Goal: Task Accomplishment & Management: Manage account settings

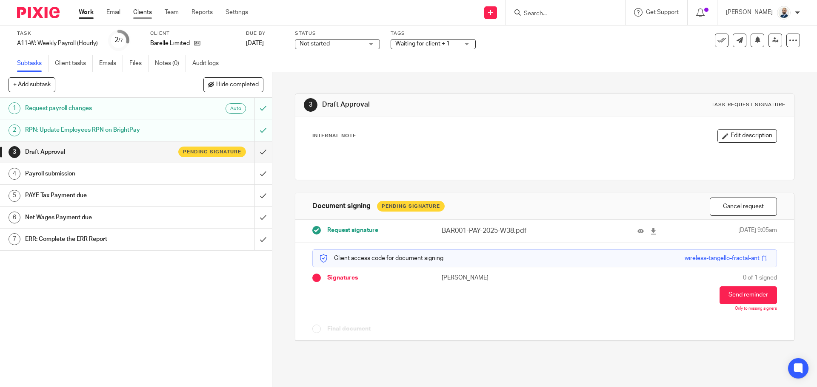
click at [144, 11] on link "Clients" at bounding box center [142, 12] width 19 height 9
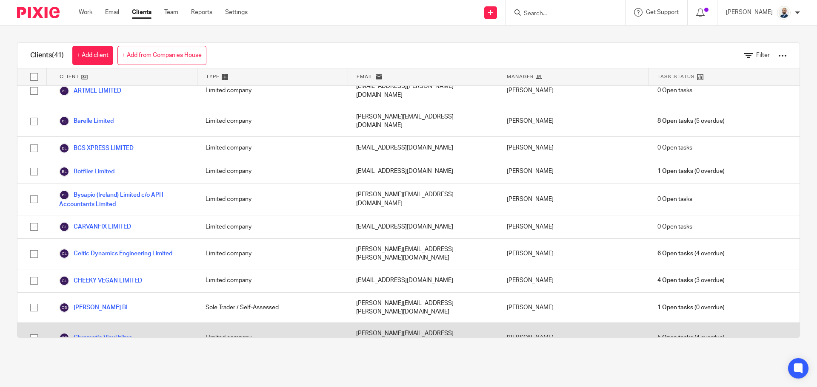
scroll to position [128, 0]
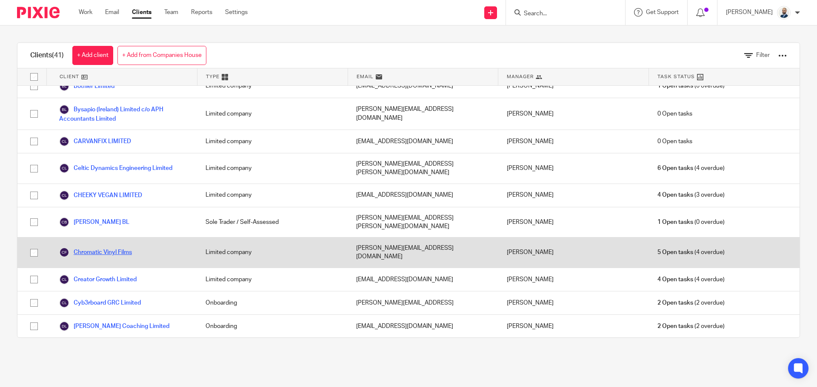
click at [88, 248] on link "Chromatic Vinyl Films" at bounding box center [95, 253] width 73 height 10
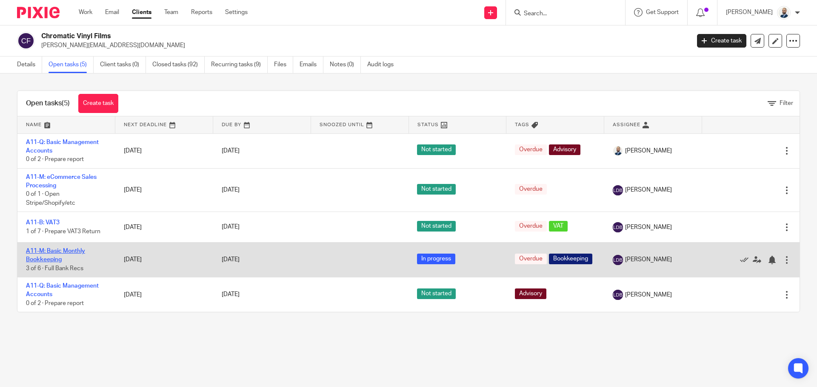
click at [46, 261] on link "A11-M: Basic Monthly Bookkeeping" at bounding box center [55, 255] width 59 height 14
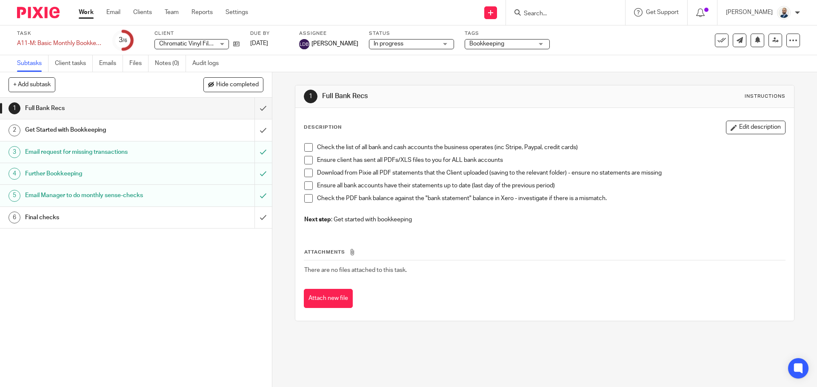
click at [130, 62] on ul "Subtasks Client tasks Emails Files Notes (0) Audit logs" at bounding box center [124, 63] width 214 height 17
click at [135, 63] on link "Files" at bounding box center [138, 63] width 19 height 17
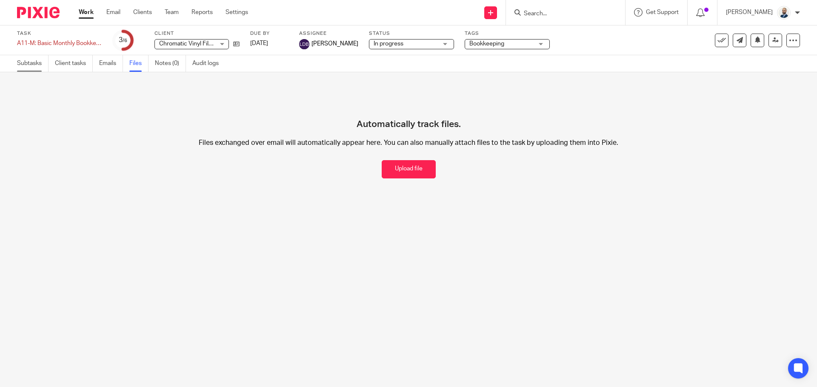
click at [37, 70] on link "Subtasks" at bounding box center [32, 63] width 31 height 17
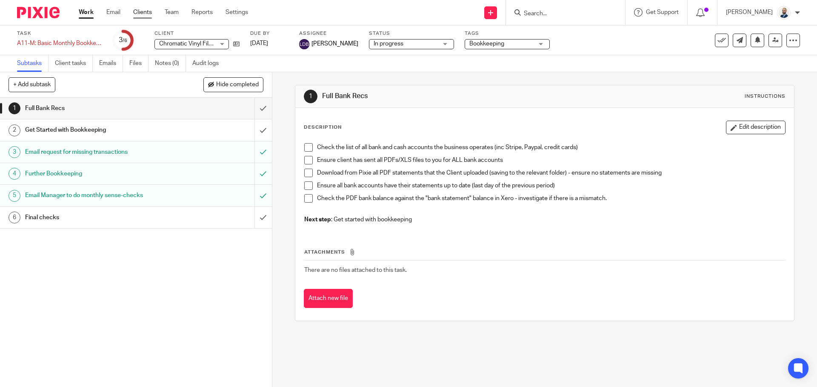
drag, startPoint x: 146, startPoint y: 25, endPoint x: 143, endPoint y: 11, distance: 14.0
click at [146, 25] on div "Work Email Clients Team Reports Settings Work Email Clients Team Reports Settin…" at bounding box center [408, 13] width 817 height 26
click at [142, 9] on link "Clients" at bounding box center [142, 12] width 19 height 9
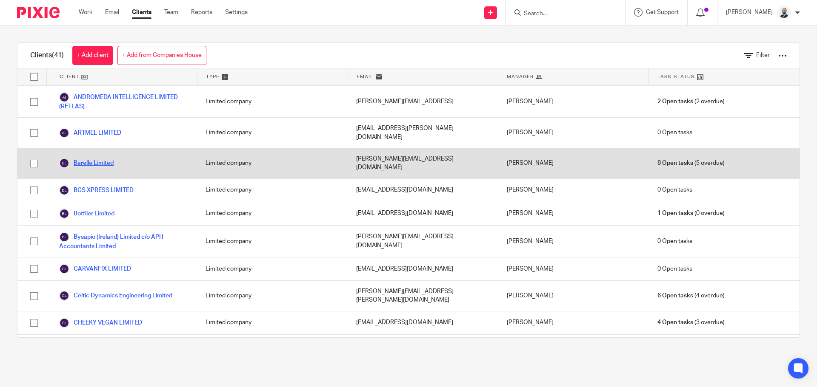
click at [86, 158] on link "Barelle Limited" at bounding box center [86, 163] width 54 height 10
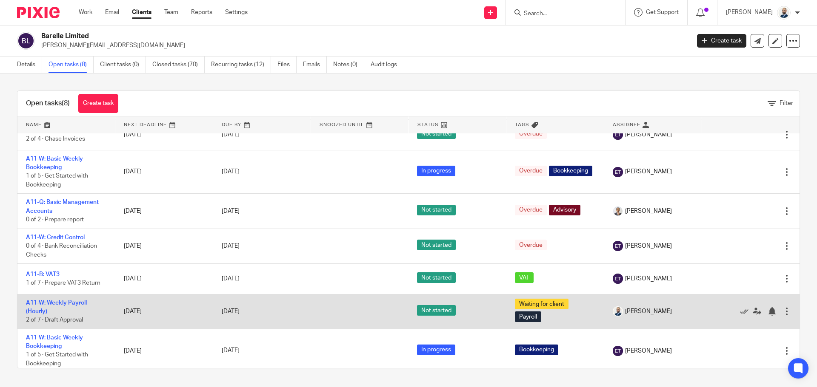
scroll to position [62, 0]
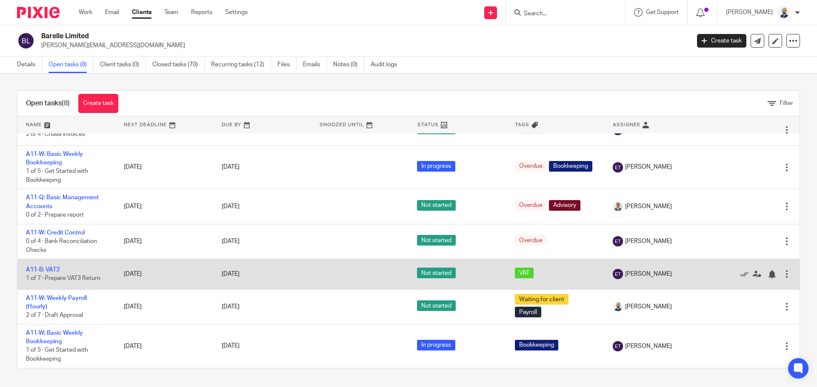
click at [51, 264] on td "A11-B: VAT3 1 of 7 · Prepare VAT3 Return" at bounding box center [66, 274] width 98 height 30
click at [44, 273] on td "A11-B: VAT3 1 of 7 · Prepare VAT3 Return" at bounding box center [66, 274] width 98 height 30
click at [45, 273] on td "A11-B: VAT3 1 of 7 · Prepare VAT3 Return" at bounding box center [66, 274] width 98 height 30
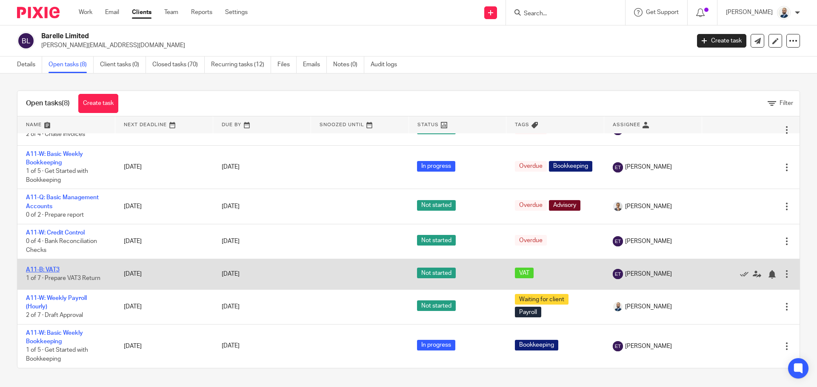
click at [46, 271] on link "A11-B: VAT3" at bounding box center [43, 270] width 34 height 6
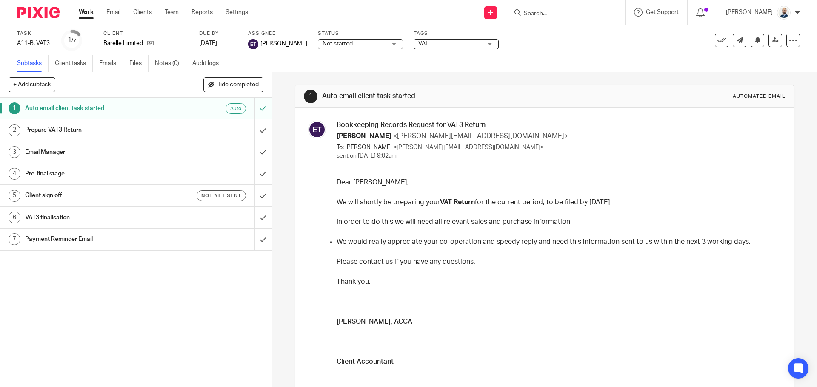
drag, startPoint x: 630, startPoint y: 200, endPoint x: 332, endPoint y: 195, distance: 298.2
click at [332, 195] on div "Bookkeeping Records Request for VAT3 Return Ernie Truter <ernie@firstaccounts.i…" at bounding box center [544, 309] width 481 height 376
drag, startPoint x: 737, startPoint y: 241, endPoint x: 334, endPoint y: 224, distance: 403.1
click at [336, 224] on div "Dear Barry, We will shortly be preparing your VAT Return for the current period…" at bounding box center [557, 337] width 442 height 319
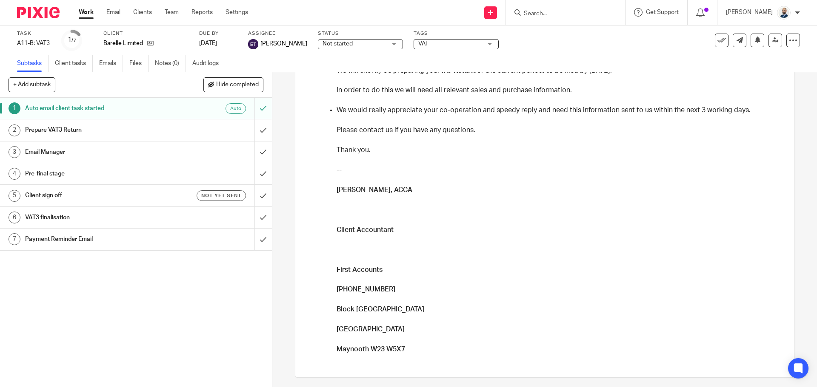
scroll to position [135, 0]
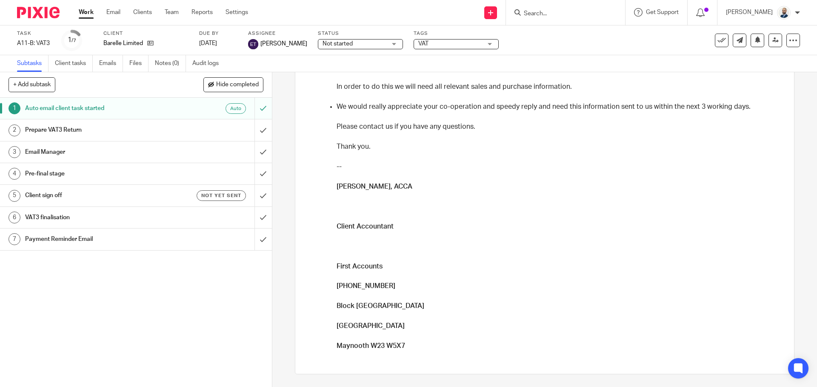
click at [122, 129] on h1 "Prepare VAT3 Return" at bounding box center [98, 130] width 147 height 13
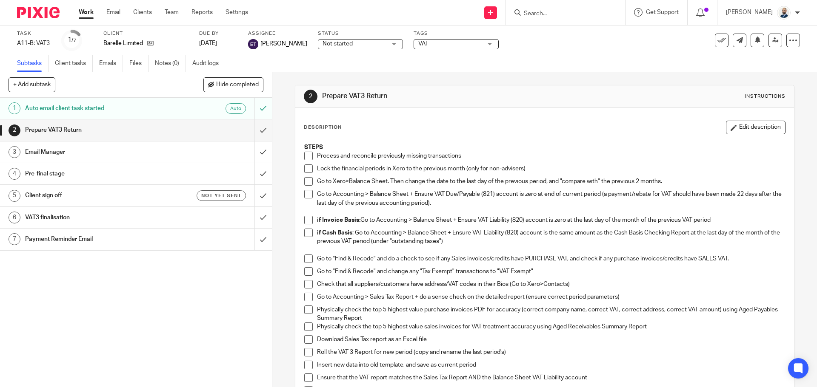
click at [306, 155] on span at bounding box center [308, 156] width 9 height 9
click at [308, 170] on span at bounding box center [308, 169] width 9 height 9
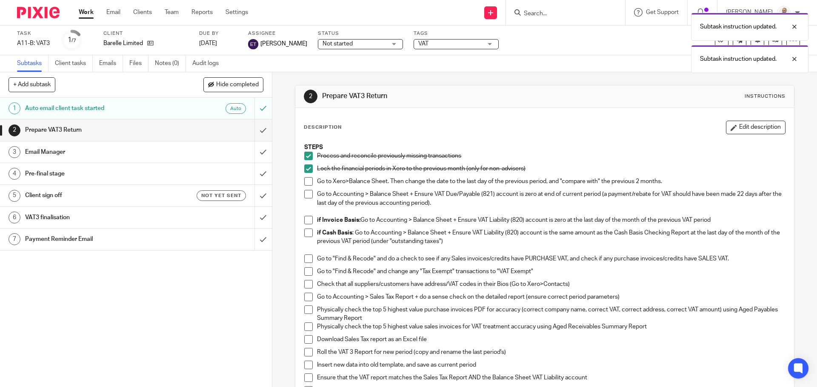
click at [306, 182] on span at bounding box center [308, 181] width 9 height 9
click at [306, 194] on span at bounding box center [308, 194] width 9 height 9
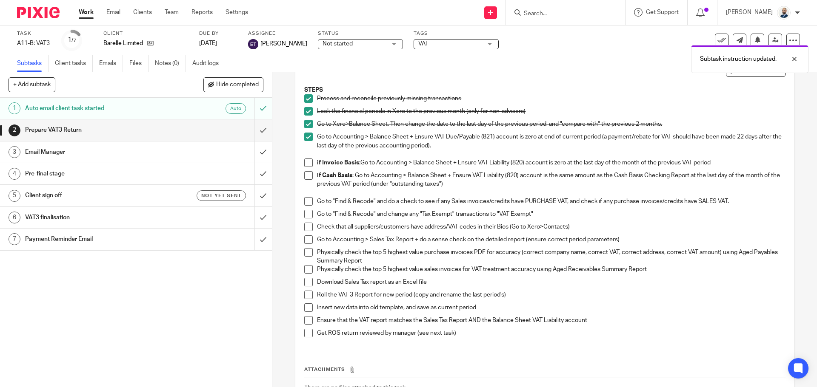
scroll to position [43, 0]
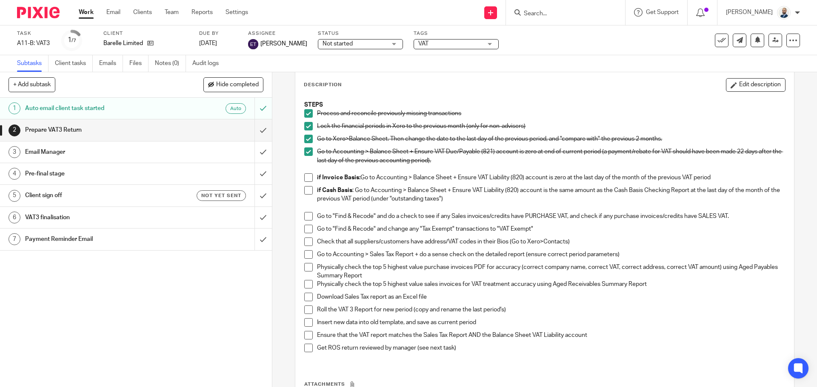
drag, startPoint x: 304, startPoint y: 151, endPoint x: 305, endPoint y: 139, distance: 12.9
click at [304, 151] on span at bounding box center [308, 152] width 9 height 9
click at [305, 139] on span at bounding box center [308, 139] width 9 height 9
click at [302, 141] on div "STEPS Process and reconcile previously missing transactions Lock the financial …" at bounding box center [544, 230] width 489 height 267
click at [305, 140] on span at bounding box center [308, 139] width 9 height 9
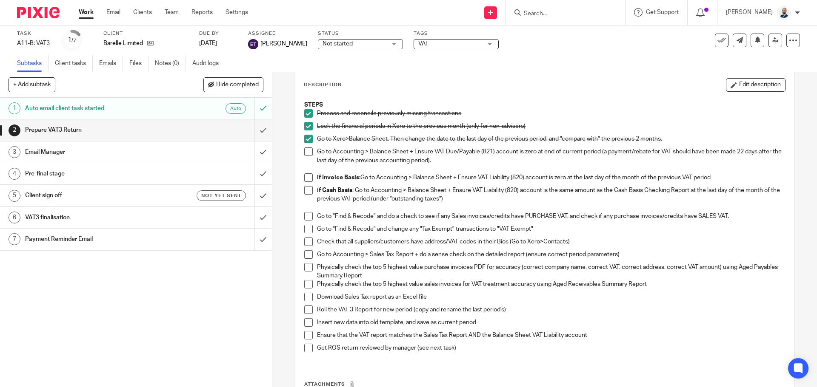
click at [307, 153] on span at bounding box center [308, 152] width 9 height 9
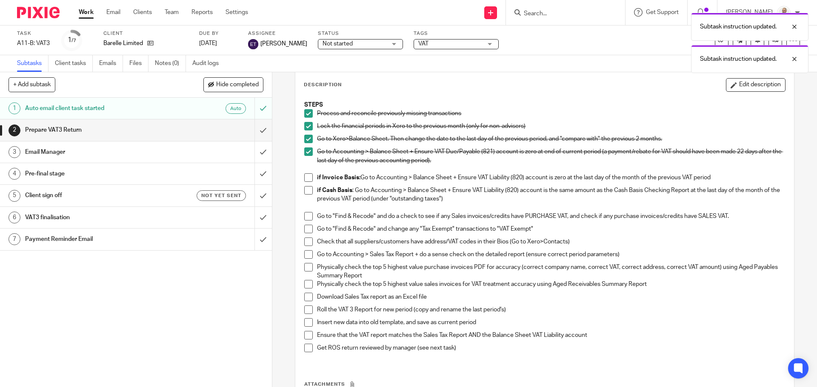
click at [307, 178] on span at bounding box center [308, 178] width 9 height 9
click at [307, 193] on span at bounding box center [308, 190] width 9 height 9
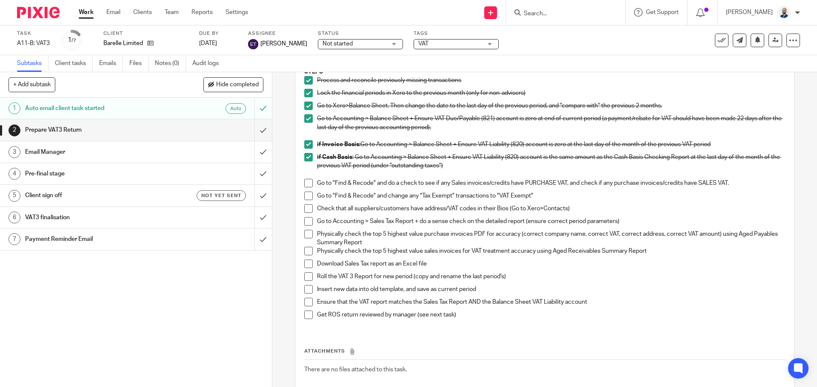
scroll to position [85, 0]
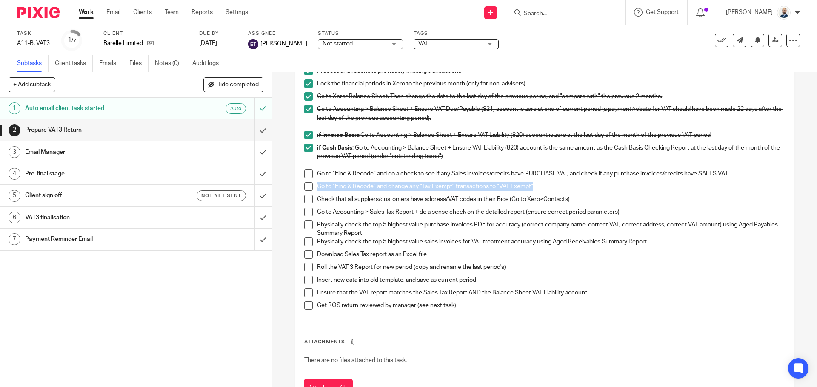
drag, startPoint x: 541, startPoint y: 186, endPoint x: 303, endPoint y: 184, distance: 237.3
click at [304, 184] on li "Go to "Find & Recode" and change any "Tax Exempt" transactions to "VAT Exempt"" at bounding box center [544, 188] width 480 height 13
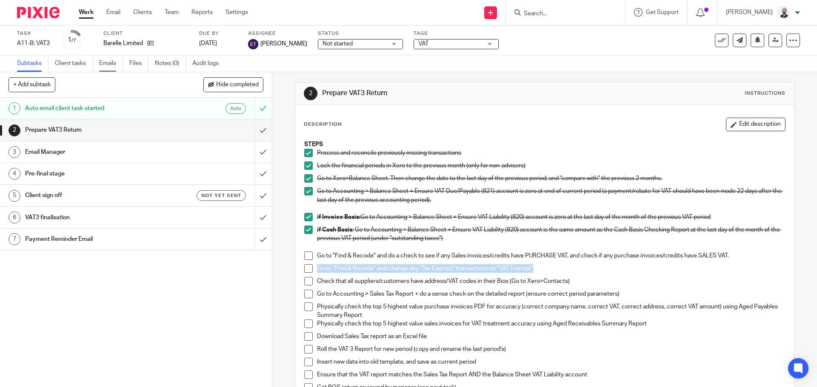
scroll to position [0, 0]
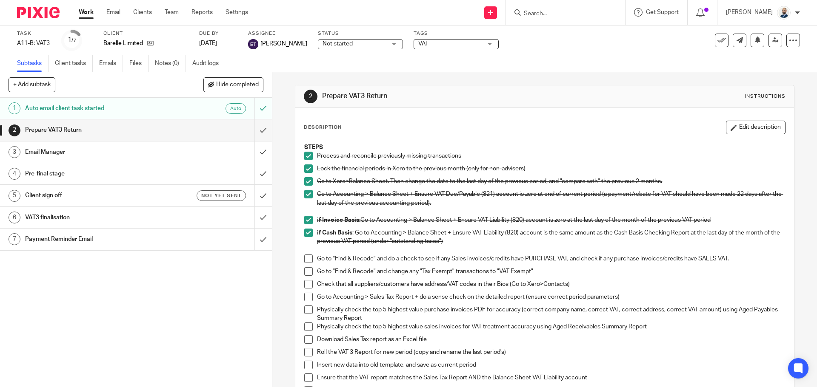
click at [395, 267] on p "Go to "Find & Recode" and change any "Tax Exempt" transactions to "VAT Exempt"" at bounding box center [550, 271] width 467 height 9
click at [304, 255] on span at bounding box center [308, 259] width 9 height 9
click at [300, 273] on div "STEPS Process and reconcile previously missing transactions Lock the financial …" at bounding box center [544, 272] width 489 height 267
click at [317, 276] on p "Go to "Find & Recode" and change any "Tax Exempt" transactions to "VAT Exempt"" at bounding box center [550, 271] width 467 height 9
click at [307, 273] on span at bounding box center [308, 271] width 9 height 9
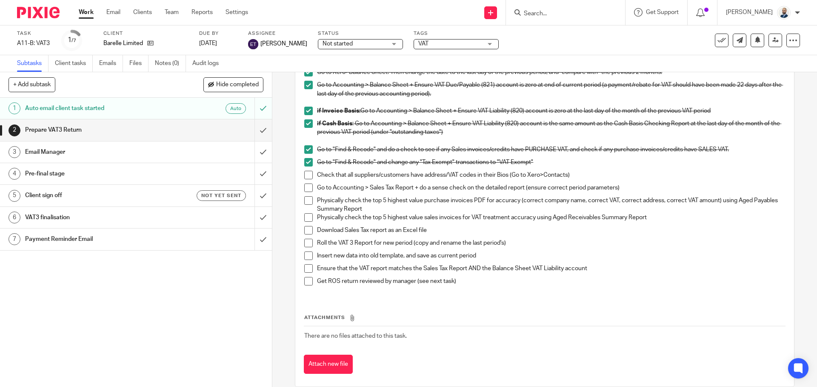
scroll to position [122, 0]
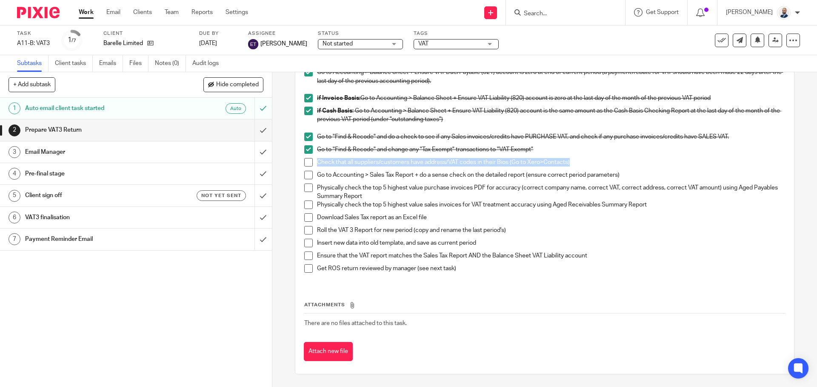
drag, startPoint x: 314, startPoint y: 164, endPoint x: 569, endPoint y: 166, distance: 254.3
click at [569, 166] on p "Check that all suppliers/customers have address/VAT codes in their Bios (Go to …" at bounding box center [550, 162] width 467 height 9
click at [306, 165] on span at bounding box center [308, 162] width 9 height 9
click at [364, 182] on div "Go to Accounting > Sales Tax Report + do a sense check on the detailed report (…" at bounding box center [550, 177] width 467 height 13
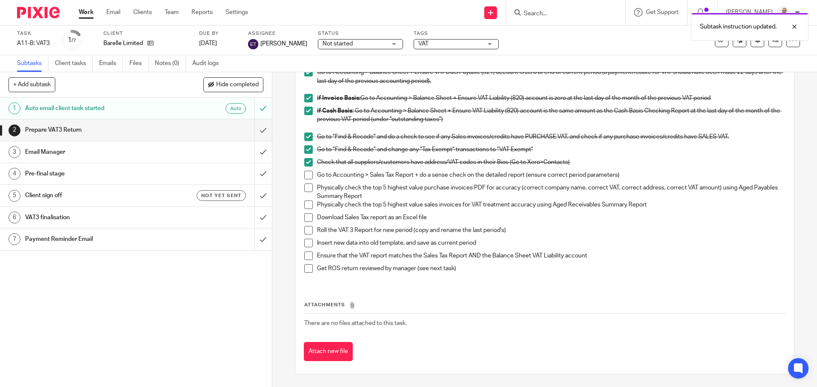
drag, startPoint x: 397, startPoint y: 171, endPoint x: 435, endPoint y: 191, distance: 42.8
click at [397, 171] on p "Go to Accounting > Sales Tax Report + do a sense check on the detailed report (…" at bounding box center [550, 175] width 467 height 9
click at [304, 174] on span at bounding box center [308, 175] width 9 height 9
click at [307, 185] on span at bounding box center [308, 188] width 9 height 9
click at [304, 205] on span at bounding box center [308, 205] width 9 height 9
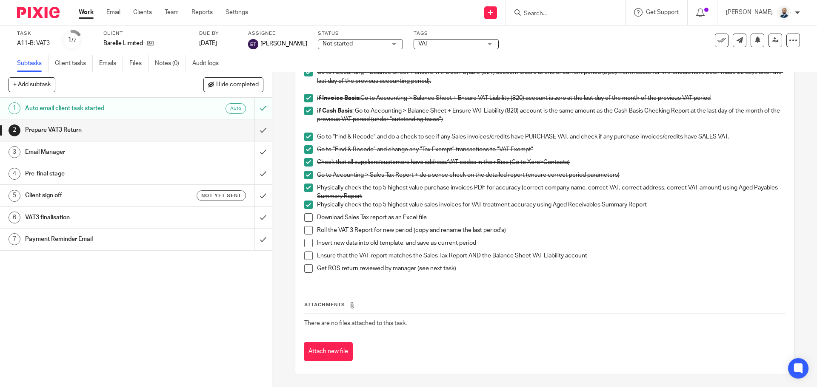
click at [304, 214] on span at bounding box center [308, 217] width 9 height 9
click at [304, 231] on span at bounding box center [308, 230] width 9 height 9
click at [307, 243] on span at bounding box center [308, 243] width 9 height 9
click at [304, 259] on span at bounding box center [308, 256] width 9 height 9
click at [307, 270] on span at bounding box center [308, 269] width 9 height 9
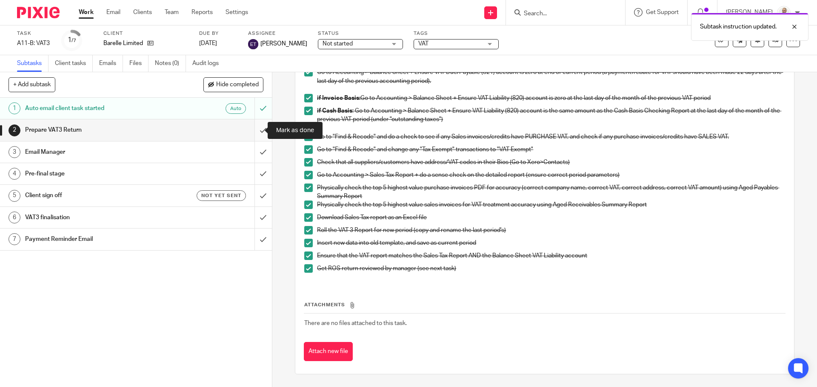
click at [252, 128] on input "submit" at bounding box center [136, 130] width 272 height 21
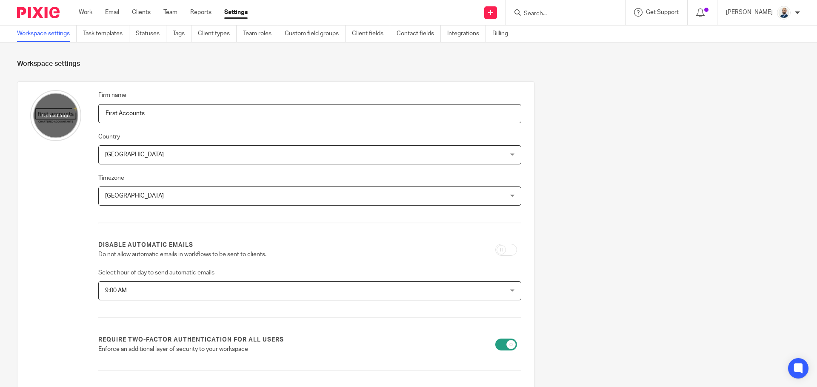
click at [137, 14] on link "Clients" at bounding box center [141, 12] width 19 height 9
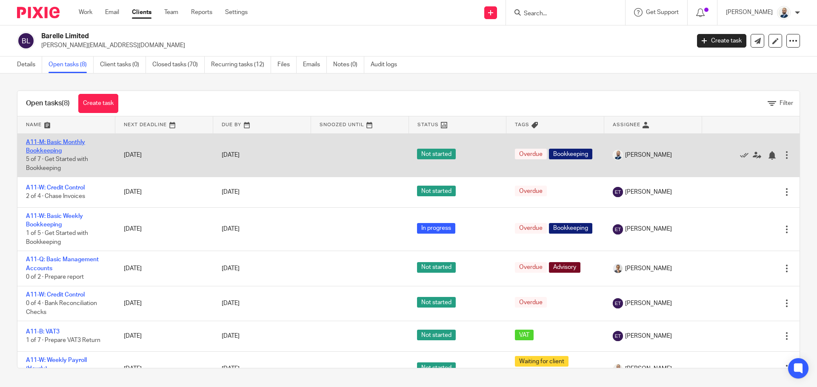
click at [53, 151] on link "A11-M: Basic Monthly Bookkeeping" at bounding box center [55, 146] width 59 height 14
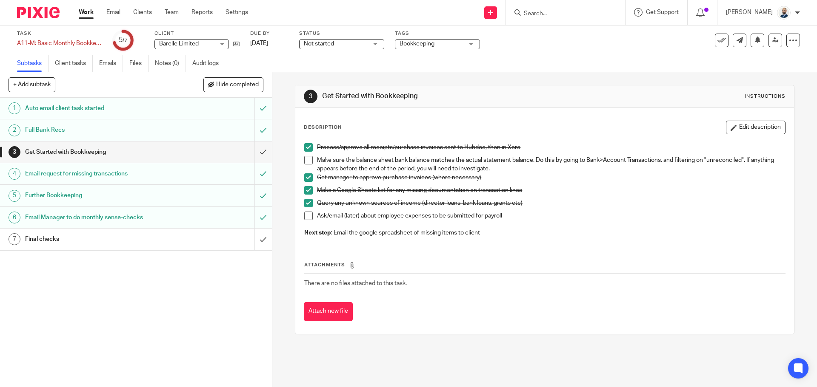
click at [305, 163] on span at bounding box center [308, 160] width 9 height 9
click at [306, 216] on span at bounding box center [308, 216] width 9 height 9
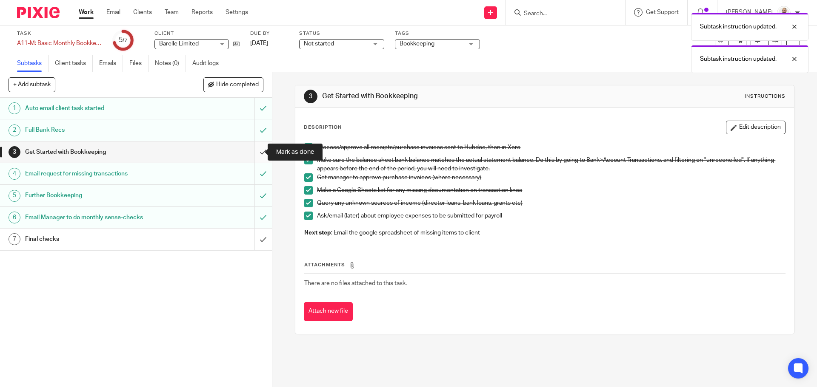
click at [256, 152] on input "submit" at bounding box center [136, 152] width 272 height 21
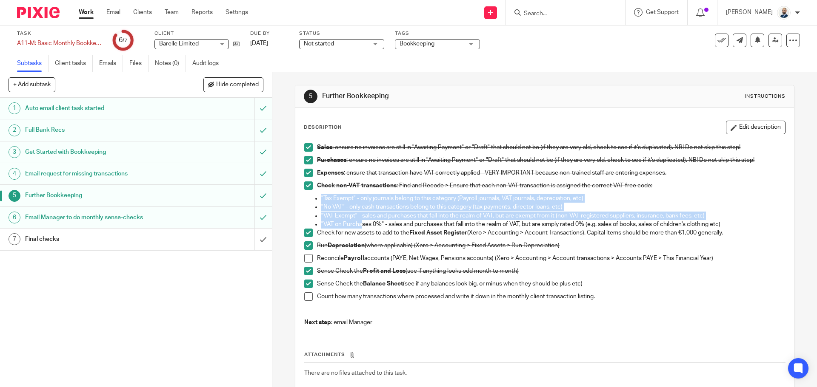
drag, startPoint x: 341, startPoint y: 199, endPoint x: 359, endPoint y: 224, distance: 31.3
click at [359, 224] on ul ""Tax Exempt" - only journals belong to this category (Payroll journals, VAT jou…" at bounding box center [544, 211] width 480 height 34
click at [322, 190] on div "Check non-VAT transactions : Find and Recode > Ensure that each non-VAT transac…" at bounding box center [550, 188] width 467 height 13
click at [321, 204] on p ""No VAT" - only cash transactions belong to this category (tax payments, direct…" at bounding box center [552, 207] width 463 height 9
click at [321, 213] on p ""VAT Exempt" - sales and purchases that fall into the realm of VAT, but are exe…" at bounding box center [552, 216] width 463 height 9
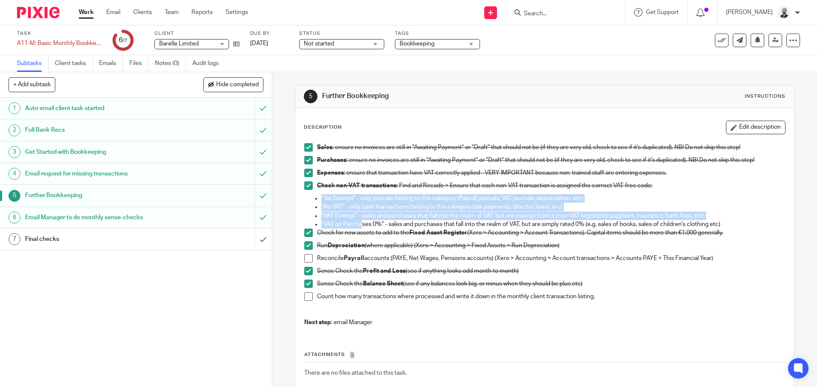
click at [334, 218] on p ""VAT Exempt" - sales and purchases that fall into the realm of VAT, but are exe…" at bounding box center [552, 216] width 463 height 9
click at [367, 215] on p ""VAT Exempt" - sales and purchases that fall into the realm of VAT, but are exe…" at bounding box center [552, 216] width 463 height 9
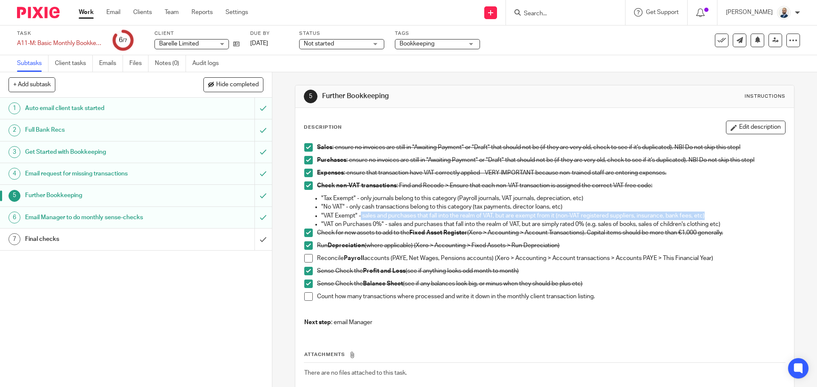
drag, startPoint x: 359, startPoint y: 216, endPoint x: 646, endPoint y: 221, distance: 288.0
click at [705, 217] on p ""VAT Exempt" - sales and purchases that fall into the realm of VAT, but are exe…" at bounding box center [552, 216] width 463 height 9
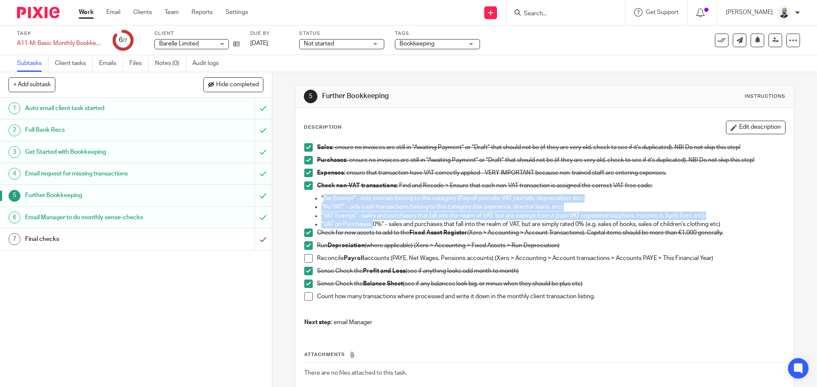
drag, startPoint x: 322, startPoint y: 197, endPoint x: 373, endPoint y: 233, distance: 62.4
click at [372, 227] on ul ""Tax Exempt" - only journals belong to this category (Payroll journals, VAT jou…" at bounding box center [544, 211] width 480 height 34
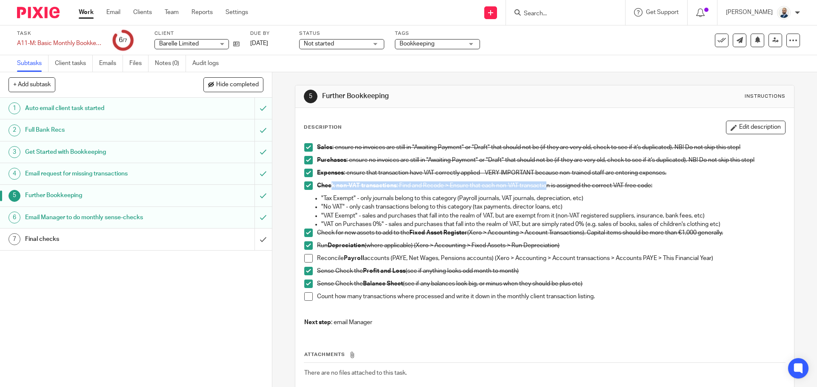
drag, startPoint x: 330, startPoint y: 185, endPoint x: 532, endPoint y: 177, distance: 203.0
click at [542, 183] on p "Check non-VAT transactions : Find and Recode > Ensure that each non-VAT transac…" at bounding box center [550, 186] width 467 height 9
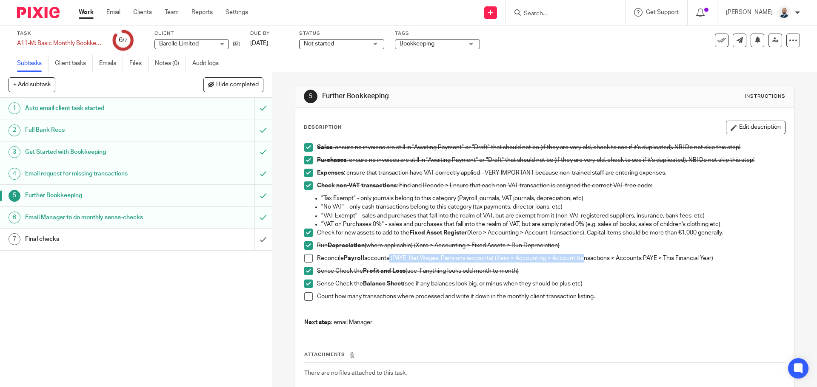
drag, startPoint x: 385, startPoint y: 256, endPoint x: 579, endPoint y: 256, distance: 193.9
click at [579, 256] on p "Reconcile Payroll accounts (PAYE, Net Wages, Pensions accounts) (Xero > Account…" at bounding box center [550, 258] width 467 height 9
click at [306, 257] on span at bounding box center [308, 258] width 9 height 9
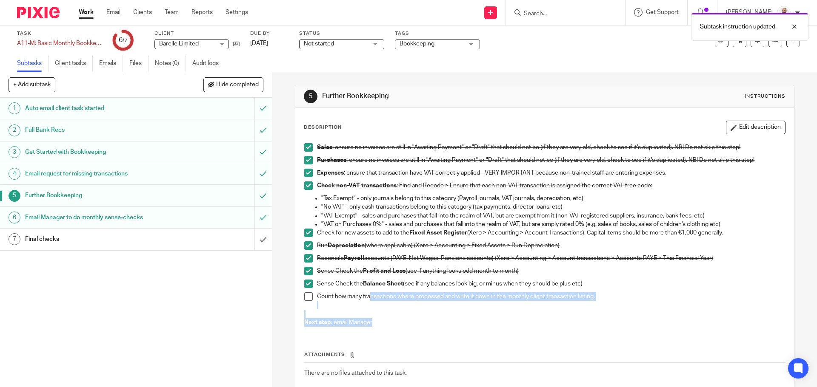
drag, startPoint x: 450, startPoint y: 308, endPoint x: 510, endPoint y: 321, distance: 62.1
click at [510, 321] on div "Sales : ensure no invoices are still in "Awaiting Payment" or "Draft" that shou…" at bounding box center [544, 236] width 489 height 194
click at [475, 299] on p "Count how many transactions where processed and write it down in the monthly cl…" at bounding box center [550, 297] width 467 height 9
drag, startPoint x: 300, startPoint y: 299, endPoint x: 305, endPoint y: 299, distance: 4.7
click at [304, 299] on div "Sales : ensure no invoices are still in "Awaiting Payment" or "Draft" that shou…" at bounding box center [544, 236] width 489 height 194
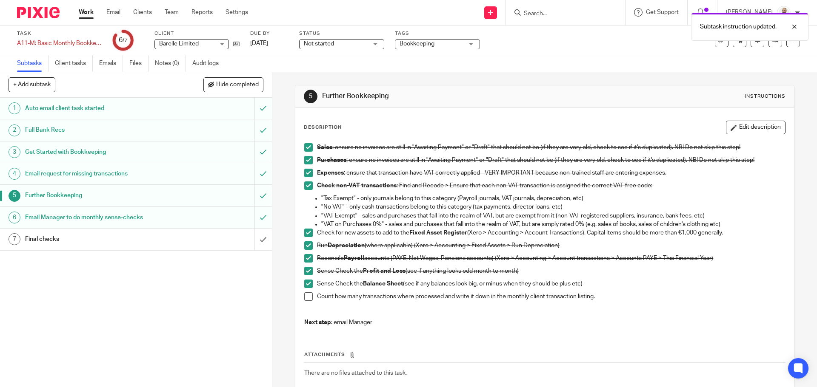
click at [306, 299] on span at bounding box center [308, 297] width 9 height 9
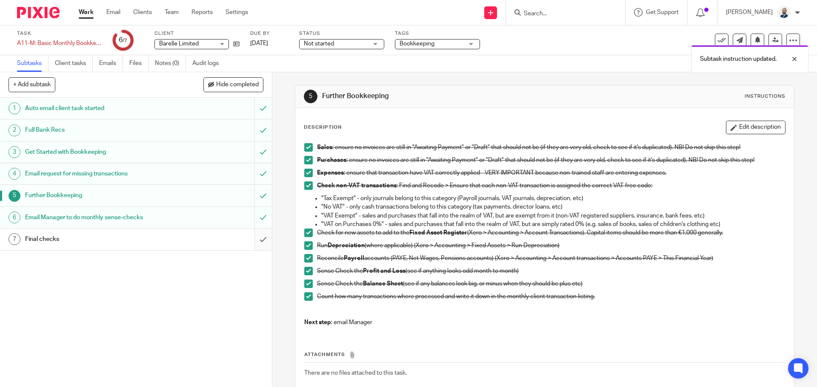
click at [259, 238] on input "submit" at bounding box center [136, 239] width 272 height 21
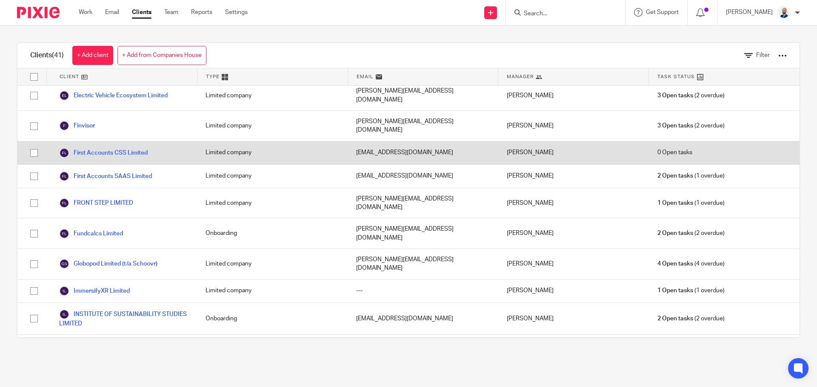
scroll to position [471, 0]
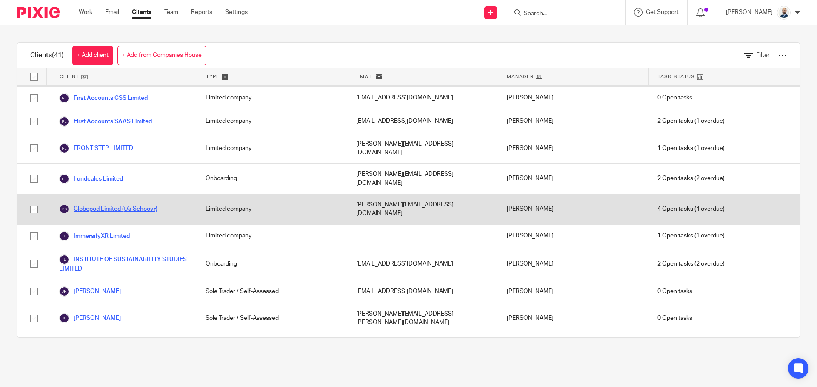
click at [90, 204] on link "Globopod Limited (t/a Schoovr)" at bounding box center [108, 209] width 98 height 10
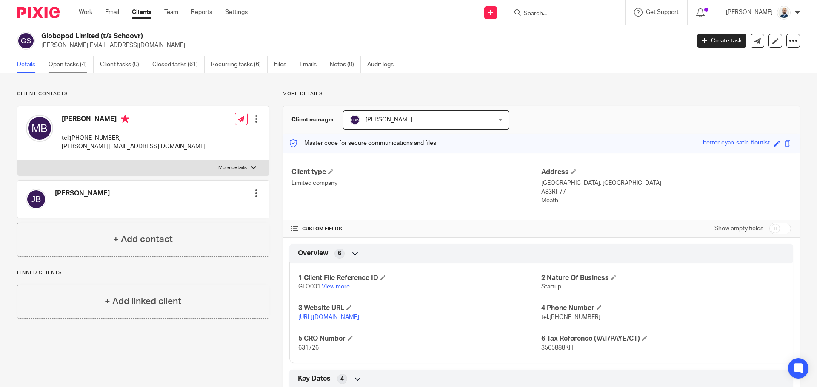
click at [66, 63] on link "Open tasks (4)" at bounding box center [70, 65] width 45 height 17
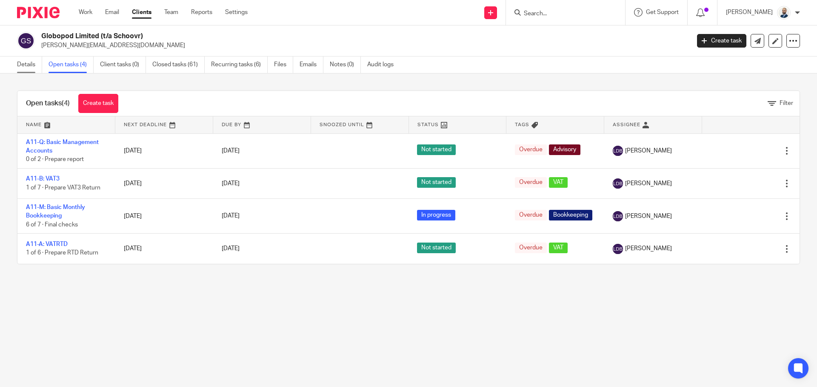
click at [23, 69] on link "Details" at bounding box center [29, 65] width 25 height 17
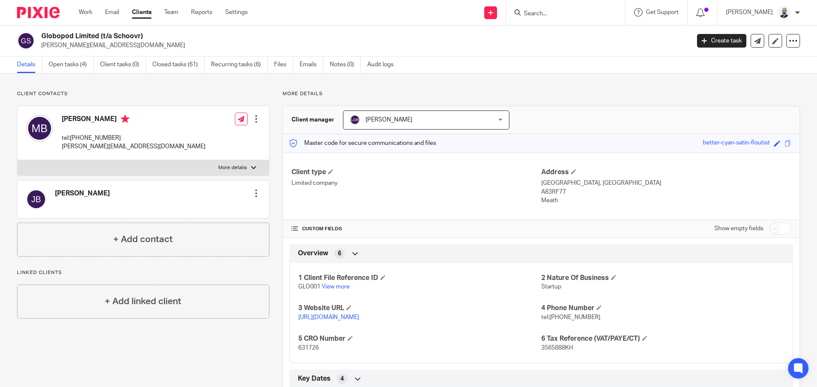
click at [89, 170] on label "More details" at bounding box center [142, 167] width 251 height 15
click at [17, 160] on input "More details" at bounding box center [17, 160] width 0 height 0
checkbox input "true"
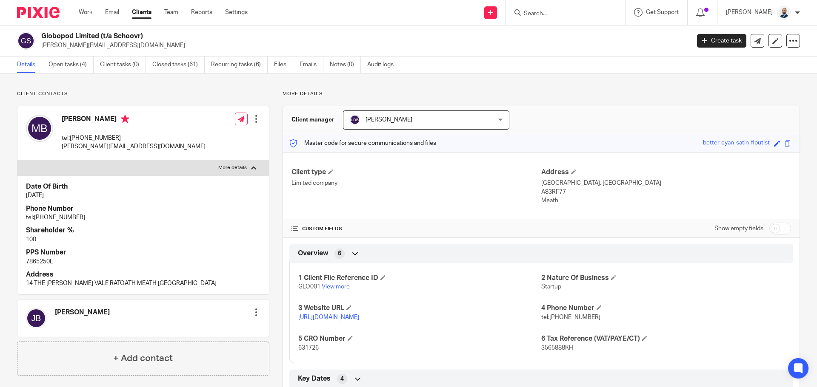
click at [43, 263] on p "7865250L" at bounding box center [143, 262] width 234 height 9
copy p "7865250L"
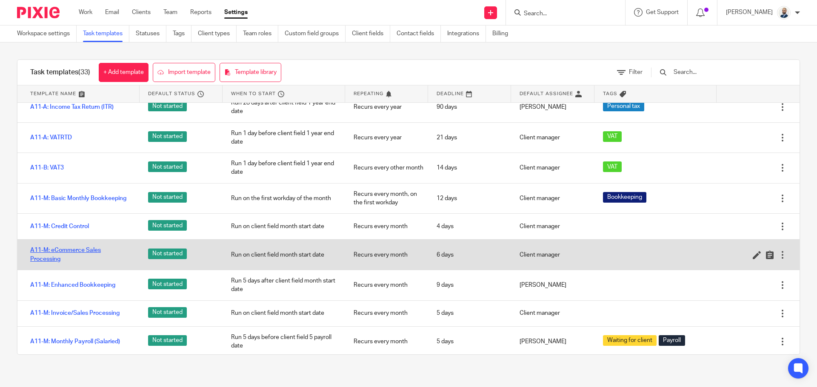
scroll to position [128, 0]
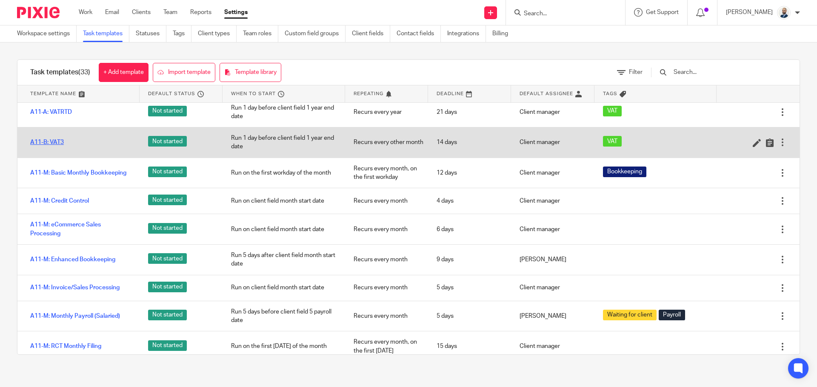
click at [55, 140] on link "A11-B: VAT3" at bounding box center [47, 142] width 34 height 9
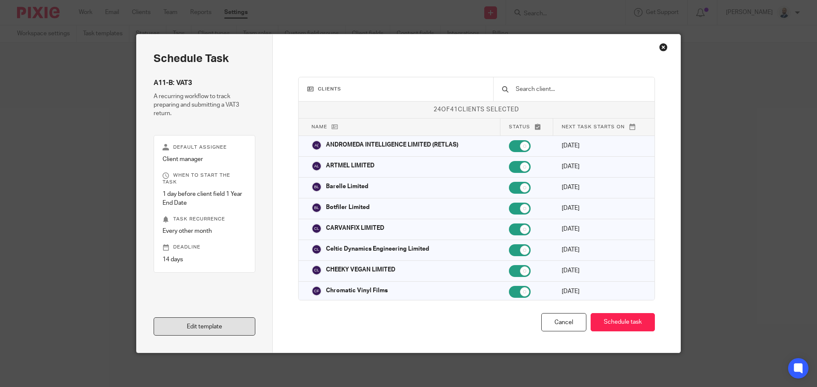
click at [206, 324] on link "Edit template" at bounding box center [205, 327] width 102 height 18
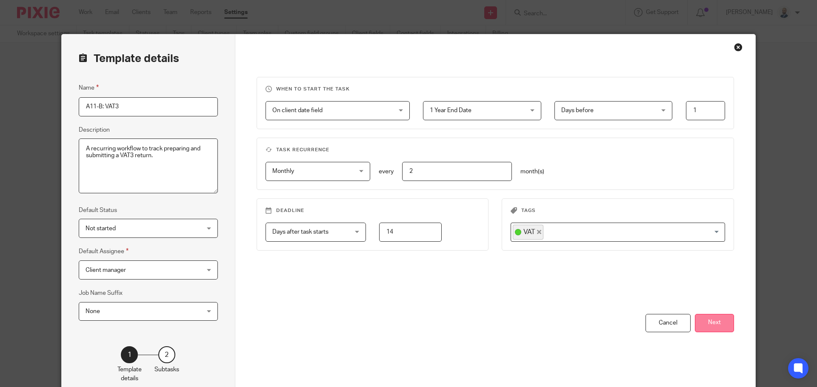
click at [718, 327] on button "Next" at bounding box center [713, 323] width 39 height 18
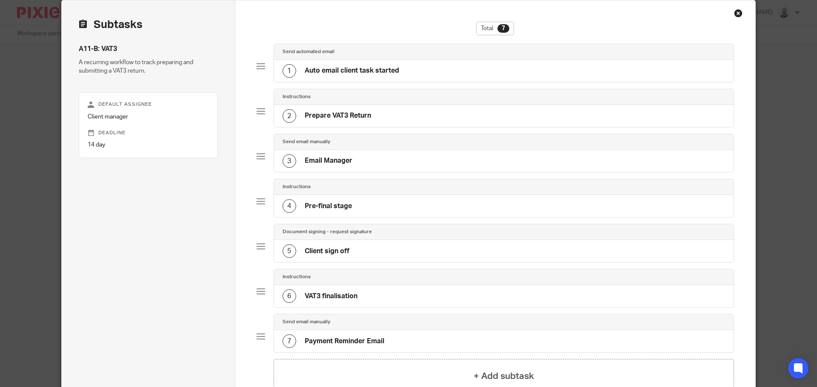
scroll to position [43, 0]
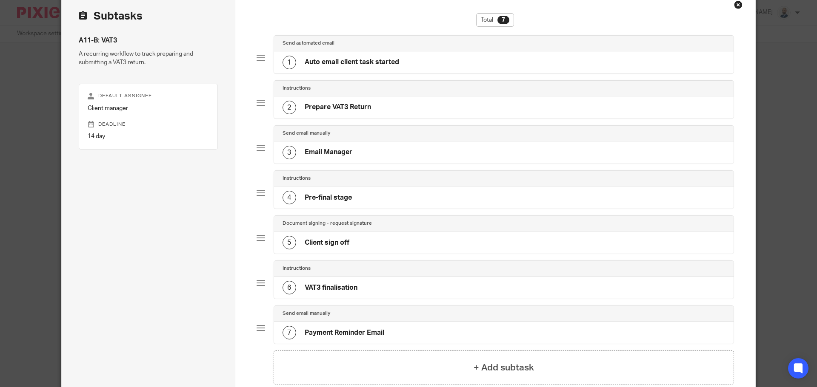
click at [355, 116] on div "2 Prepare VAT3 Return" at bounding box center [504, 108] width 460 height 22
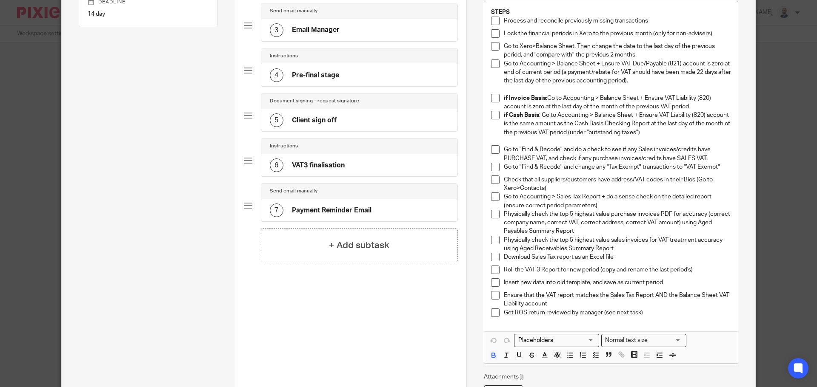
scroll to position [170, 0]
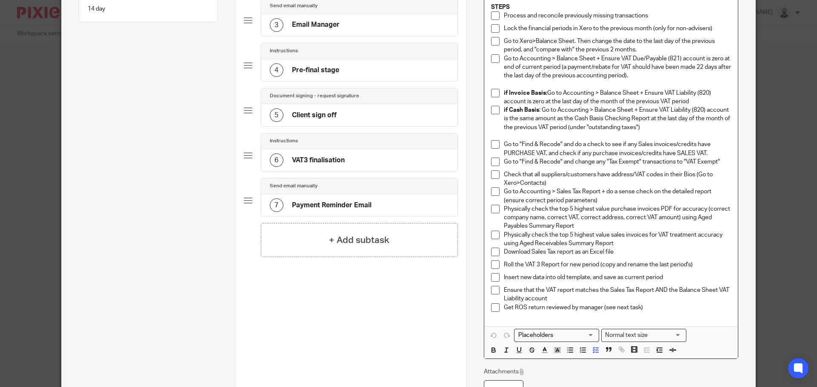
click at [586, 224] on p "Physically check the top 5 highest value purchase invoices PDF for accuracy (co…" at bounding box center [617, 218] width 227 height 26
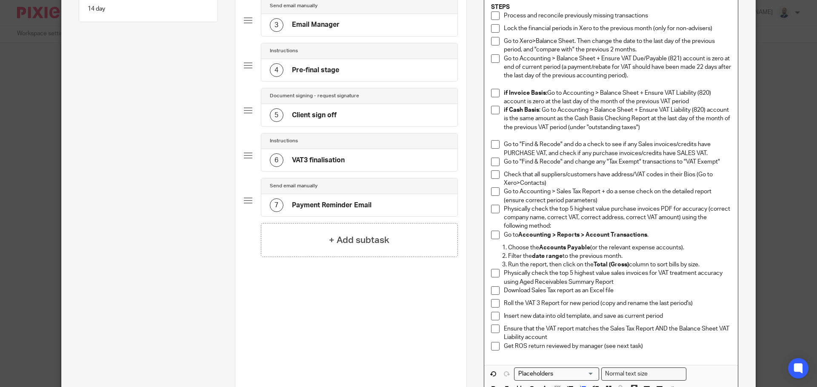
click at [504, 233] on p "Go to Accounting > Reports > Account Transactions ." at bounding box center [617, 235] width 227 height 9
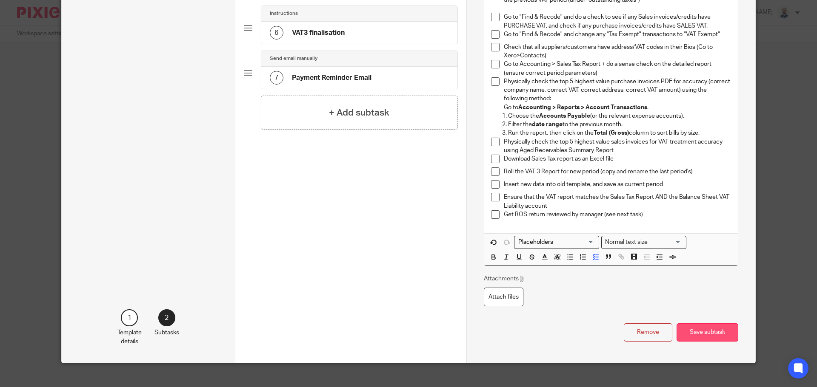
click at [700, 330] on button "Save subtask" at bounding box center [707, 333] width 62 height 18
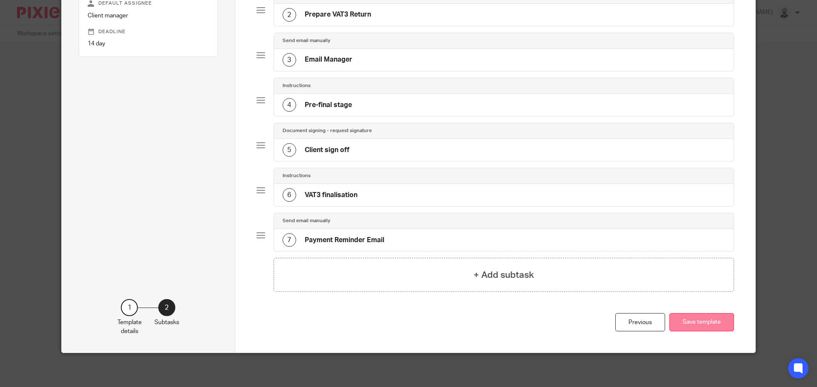
click at [706, 322] on button "Save template" at bounding box center [701, 322] width 65 height 18
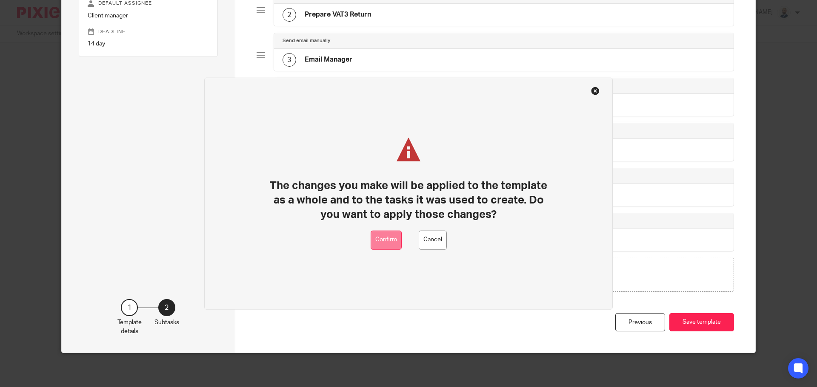
click at [383, 237] on button "Confirm" at bounding box center [385, 239] width 31 height 19
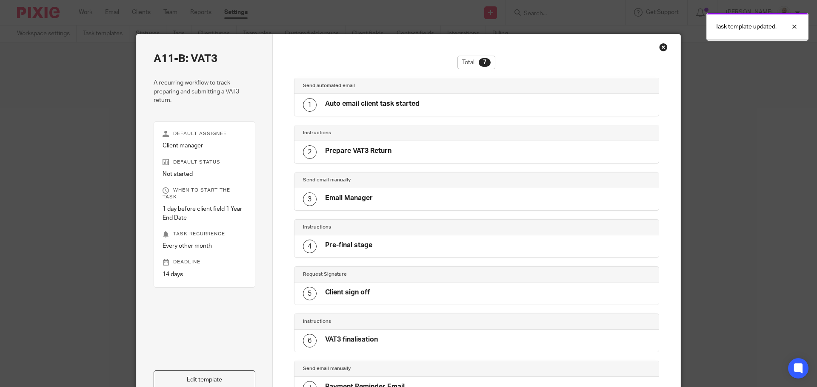
scroll to position [2, 0]
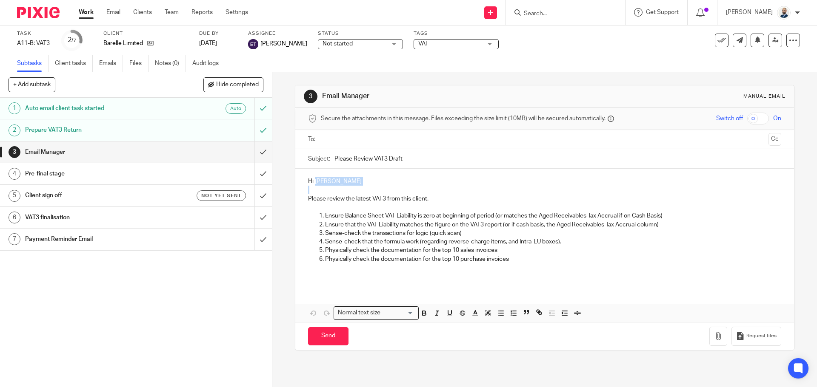
drag, startPoint x: 352, startPoint y: 187, endPoint x: 314, endPoint y: 181, distance: 38.7
click at [314, 181] on div "Hi [PERSON_NAME] Please review the latest VAT3 from this client. Ensure Balance…" at bounding box center [544, 228] width 498 height 118
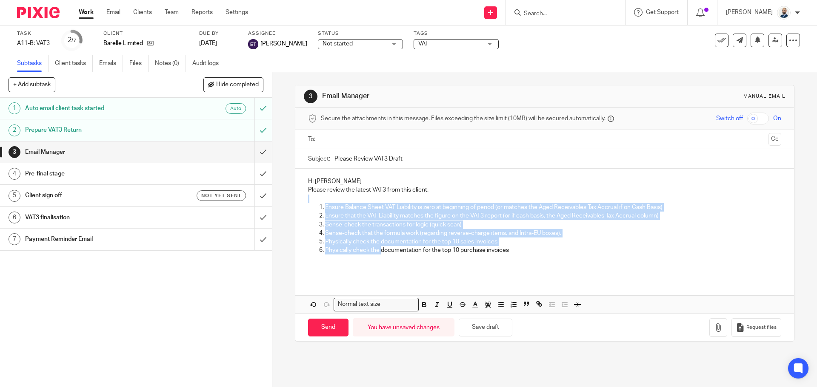
drag, startPoint x: 379, startPoint y: 252, endPoint x: 381, endPoint y: 208, distance: 43.8
click at [387, 201] on div "Hi [PERSON_NAME] Please review the latest VAT3 from this client. Ensure Balance…" at bounding box center [544, 224] width 498 height 110
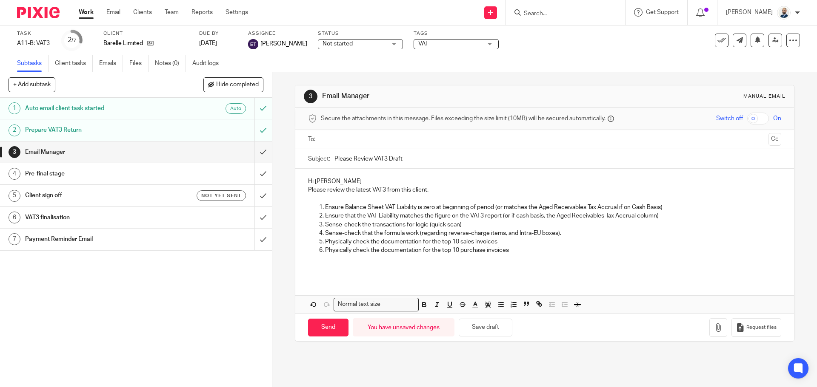
click at [358, 142] on input "text" at bounding box center [544, 140] width 441 height 10
click at [376, 139] on span at bounding box center [378, 140] width 6 height 6
click at [378, 139] on input "text" at bounding box center [544, 140] width 441 height 10
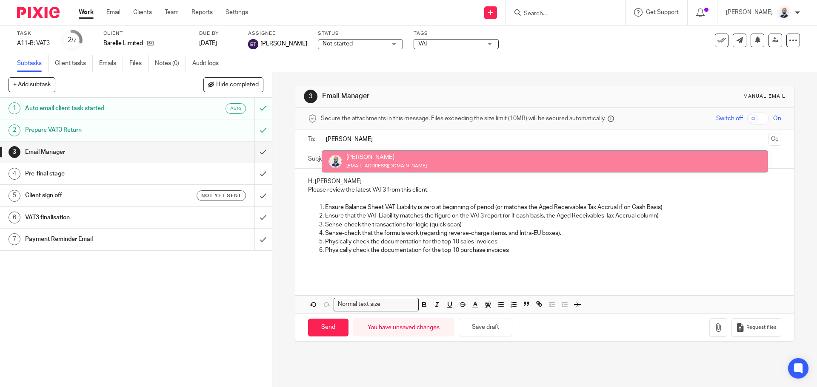
type input "colin"
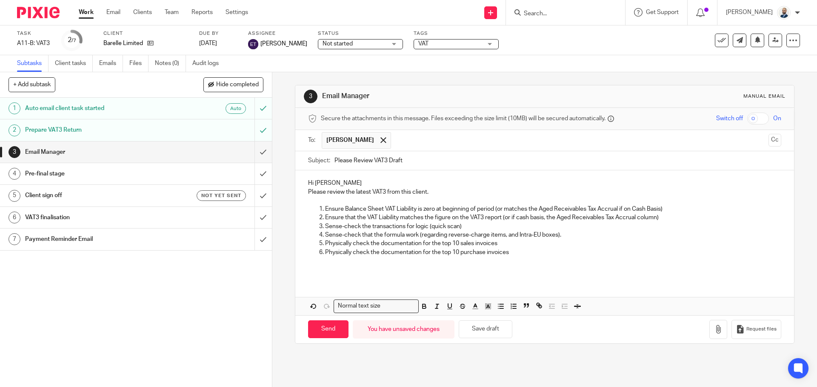
drag, startPoint x: 333, startPoint y: 160, endPoint x: 340, endPoint y: 158, distance: 7.1
click at [334, 159] on input "Please Review VAT3 Draft" at bounding box center [557, 160] width 446 height 19
click at [334, 162] on input "Please Review VAT3 Draft" at bounding box center [557, 160] width 446 height 19
drag, startPoint x: 353, startPoint y: 163, endPoint x: 326, endPoint y: 167, distance: 27.5
click at [326, 167] on div "Subject: BAR001 Please Review VAT3 Draft" at bounding box center [544, 160] width 472 height 19
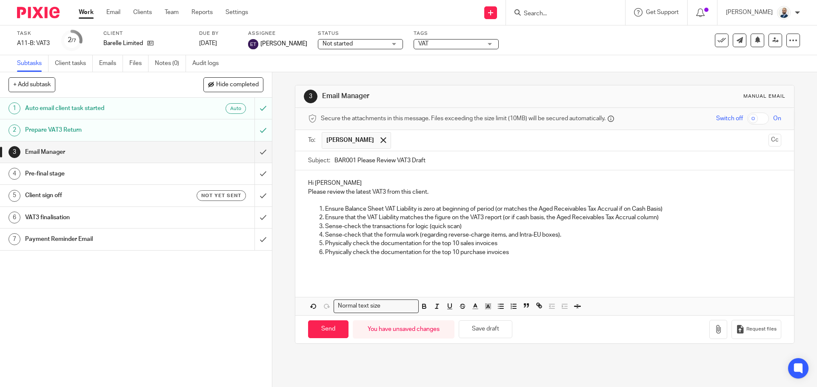
type input "BAR001 Please Review VAT3 Draft"
click at [330, 161] on div "Subject: BAR001 Please Review VAT3 Draft" at bounding box center [544, 160] width 472 height 19
click at [350, 164] on input "BAR001 Please Review VAT3 Draft" at bounding box center [557, 160] width 446 height 19
click at [337, 328] on input "Send" at bounding box center [328, 330] width 40 height 18
type input "Sent"
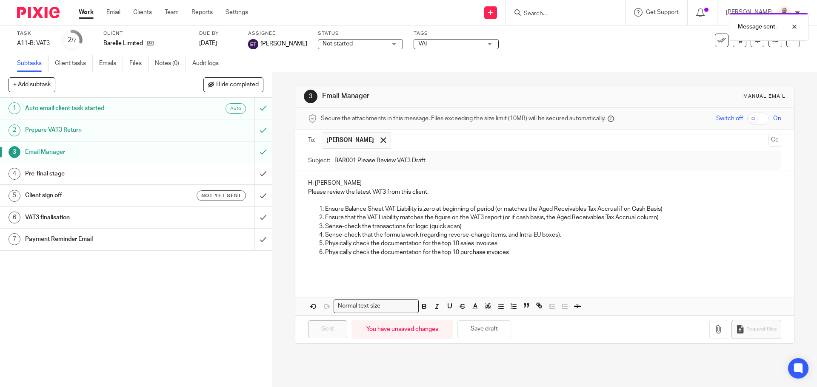
click at [183, 178] on div "Pre-final stage" at bounding box center [135, 174] width 221 height 13
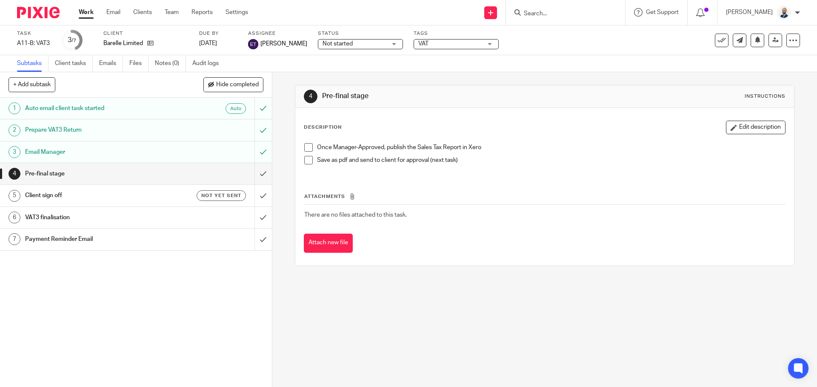
click at [307, 149] on span at bounding box center [308, 147] width 9 height 9
click at [304, 162] on span at bounding box center [308, 160] width 9 height 9
click at [251, 178] on input "submit" at bounding box center [136, 173] width 272 height 21
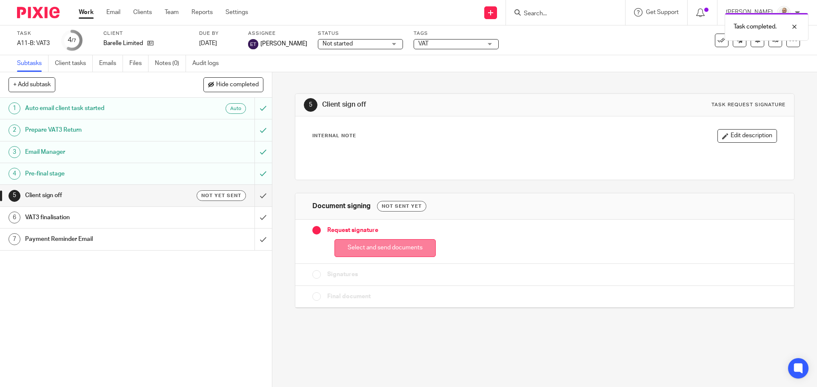
click at [360, 244] on button "Select and send documents" at bounding box center [384, 248] width 101 height 18
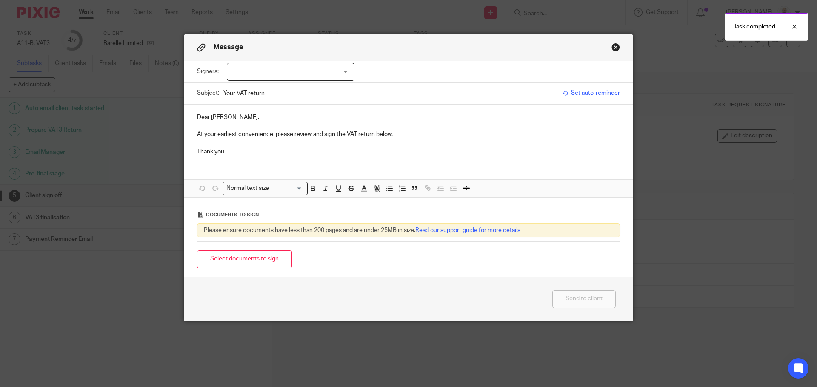
click at [330, 68] on div at bounding box center [291, 72] width 128 height 18
click at [285, 88] on li "[PERSON_NAME]" at bounding box center [287, 89] width 127 height 17
checkbox input "true"
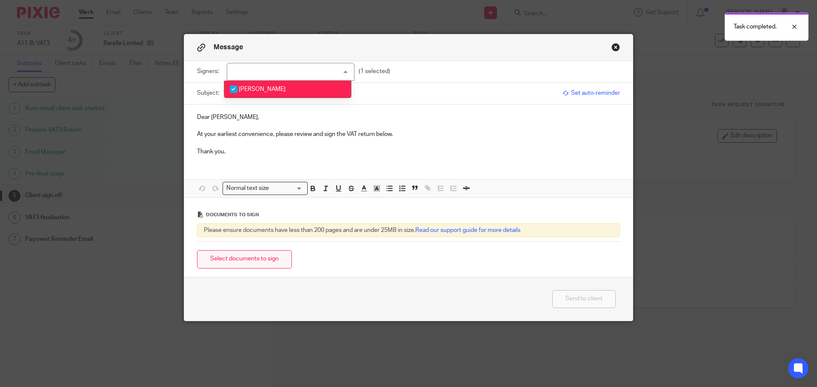
click at [253, 252] on button "Select documents to sign" at bounding box center [244, 259] width 95 height 18
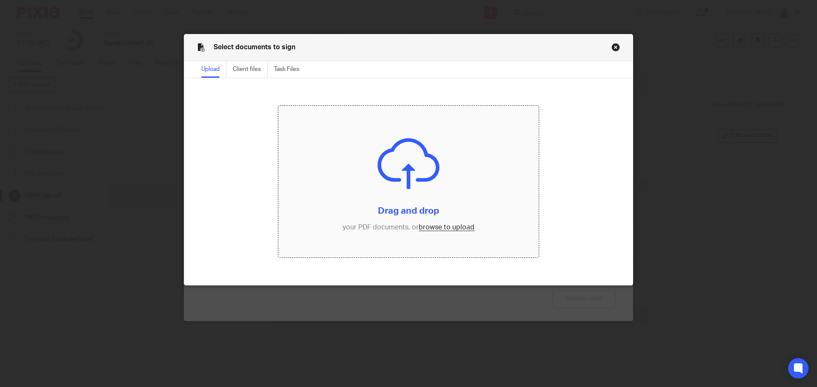
click at [434, 226] on input "file" at bounding box center [408, 182] width 261 height 152
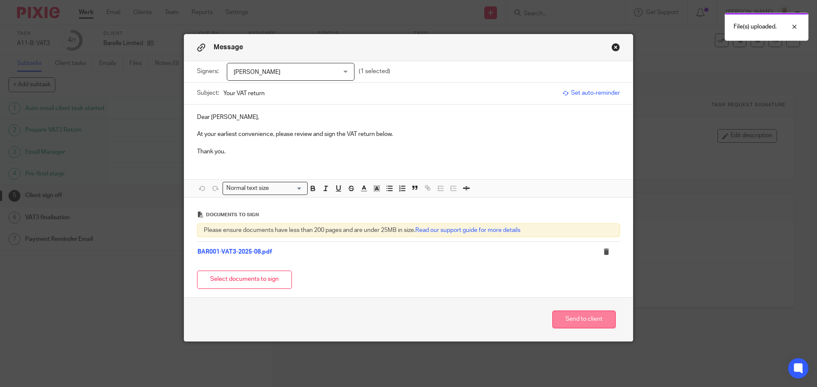
click at [552, 318] on button "Send to client" at bounding box center [583, 320] width 63 height 18
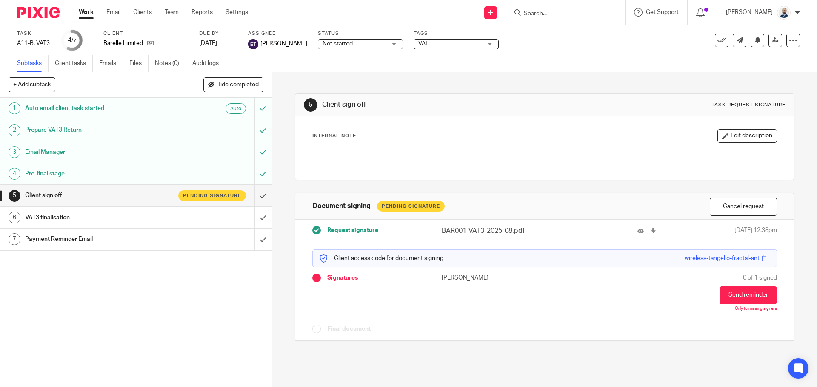
click at [72, 218] on h1 "VAT3 finalisation" at bounding box center [98, 217] width 147 height 13
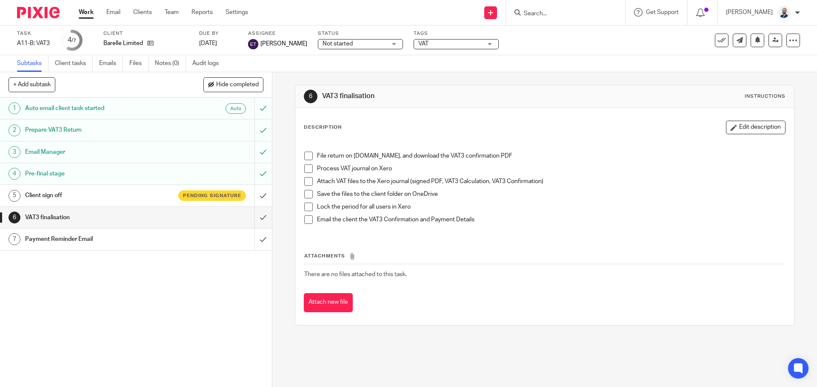
click at [350, 169] on p "Process VAT journal on Xero" at bounding box center [550, 169] width 467 height 9
click at [340, 170] on p "Process VAT journal on Xero" at bounding box center [550, 169] width 467 height 9
click at [300, 167] on div "File return on ROS.ie, and download the VAT3 confirmation PDF Process VAT journ…" at bounding box center [544, 187] width 489 height 96
click at [307, 168] on span at bounding box center [308, 169] width 9 height 9
drag, startPoint x: 315, startPoint y: 182, endPoint x: 552, endPoint y: 182, distance: 237.7
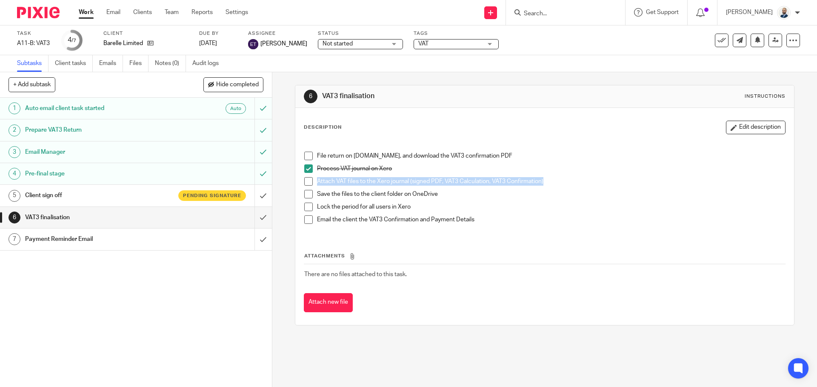
click at [552, 182] on p "Attach VAT files to the Xero journal (signed PDF, VAT3 Calculation, VAT3 Confir…" at bounding box center [550, 181] width 467 height 9
click at [309, 183] on span at bounding box center [308, 181] width 9 height 9
click at [306, 196] on span at bounding box center [308, 194] width 9 height 9
drag, startPoint x: 539, startPoint y: 272, endPoint x: 512, endPoint y: 281, distance: 28.4
click at [538, 273] on td "There are no files attached to this task." at bounding box center [544, 275] width 481 height 20
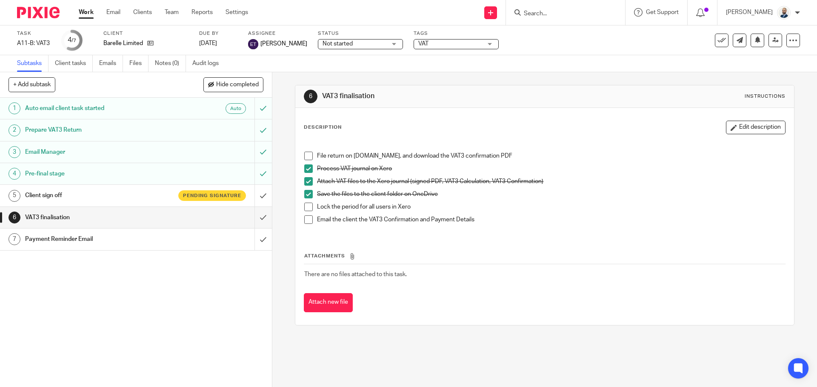
click at [304, 207] on span at bounding box center [308, 207] width 9 height 9
drag, startPoint x: 304, startPoint y: 219, endPoint x: 300, endPoint y: 225, distance: 7.4
click at [304, 220] on span at bounding box center [308, 220] width 9 height 9
click at [182, 244] on div "Payment Reminder Email" at bounding box center [135, 239] width 221 height 13
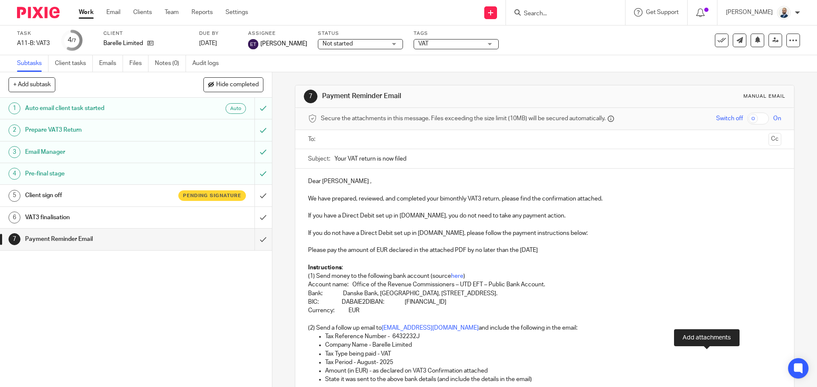
scroll to position [122, 0]
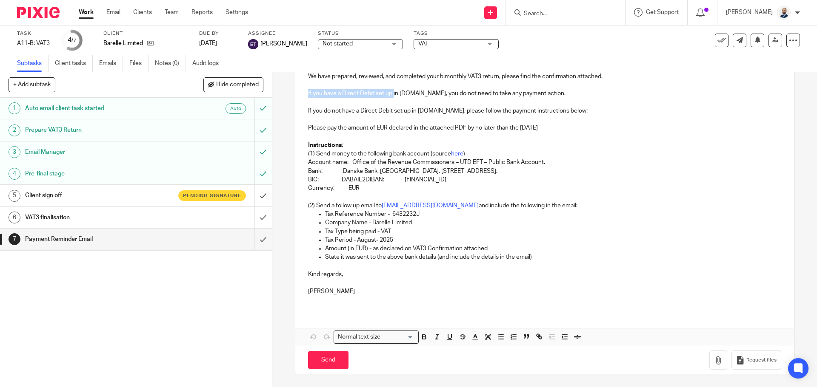
drag, startPoint x: 306, startPoint y: 94, endPoint x: 391, endPoint y: 97, distance: 85.1
click at [391, 97] on p "If you have a Direct Debit set up in ROS.ie, you do not need to take any paymen…" at bounding box center [544, 93] width 472 height 9
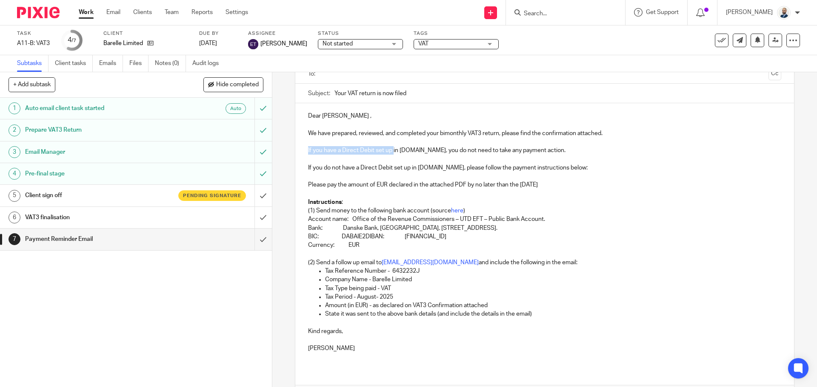
scroll to position [80, 0]
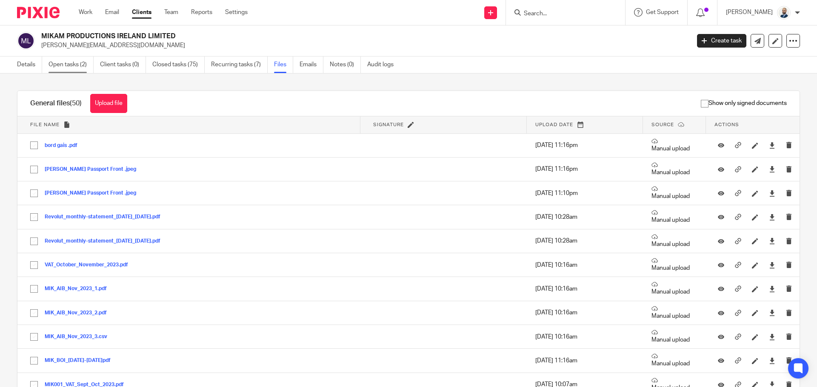
click at [57, 68] on link "Open tasks (2)" at bounding box center [70, 65] width 45 height 17
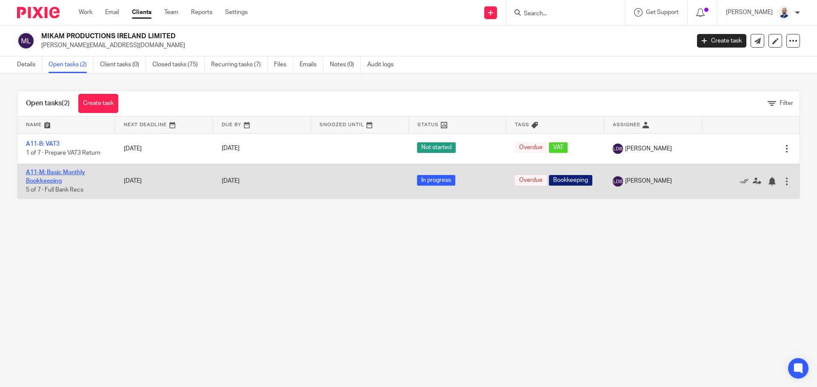
click at [46, 173] on link "A11-M: Basic Monthly Bookkeeping" at bounding box center [55, 177] width 59 height 14
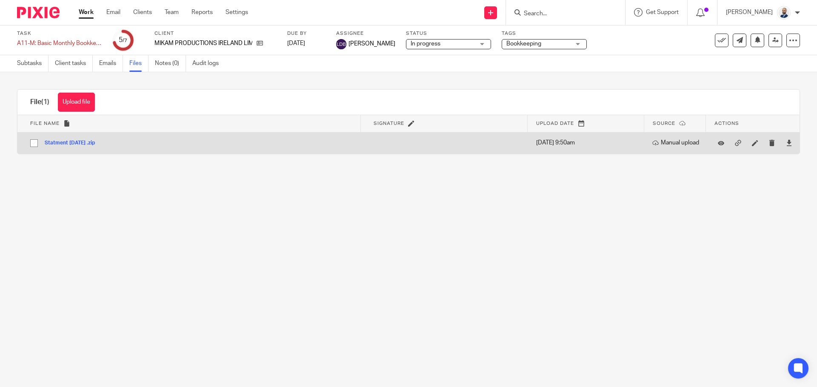
click at [90, 145] on button "Statment [DATE] .zip" at bounding box center [73, 143] width 57 height 6
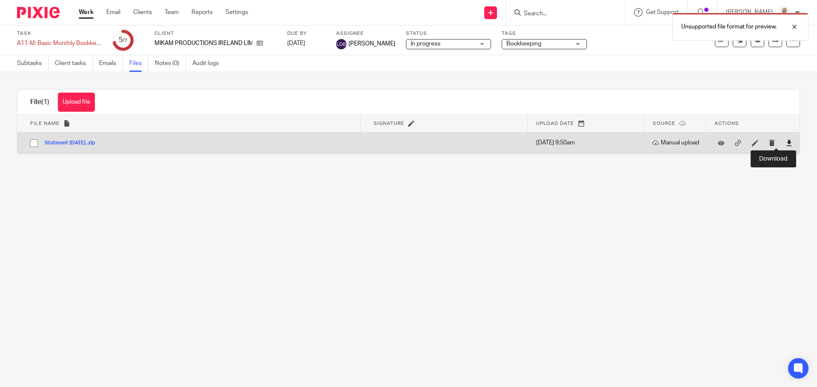
click at [785, 144] on icon at bounding box center [788, 143] width 6 height 6
